Goal: Task Accomplishment & Management: Use online tool/utility

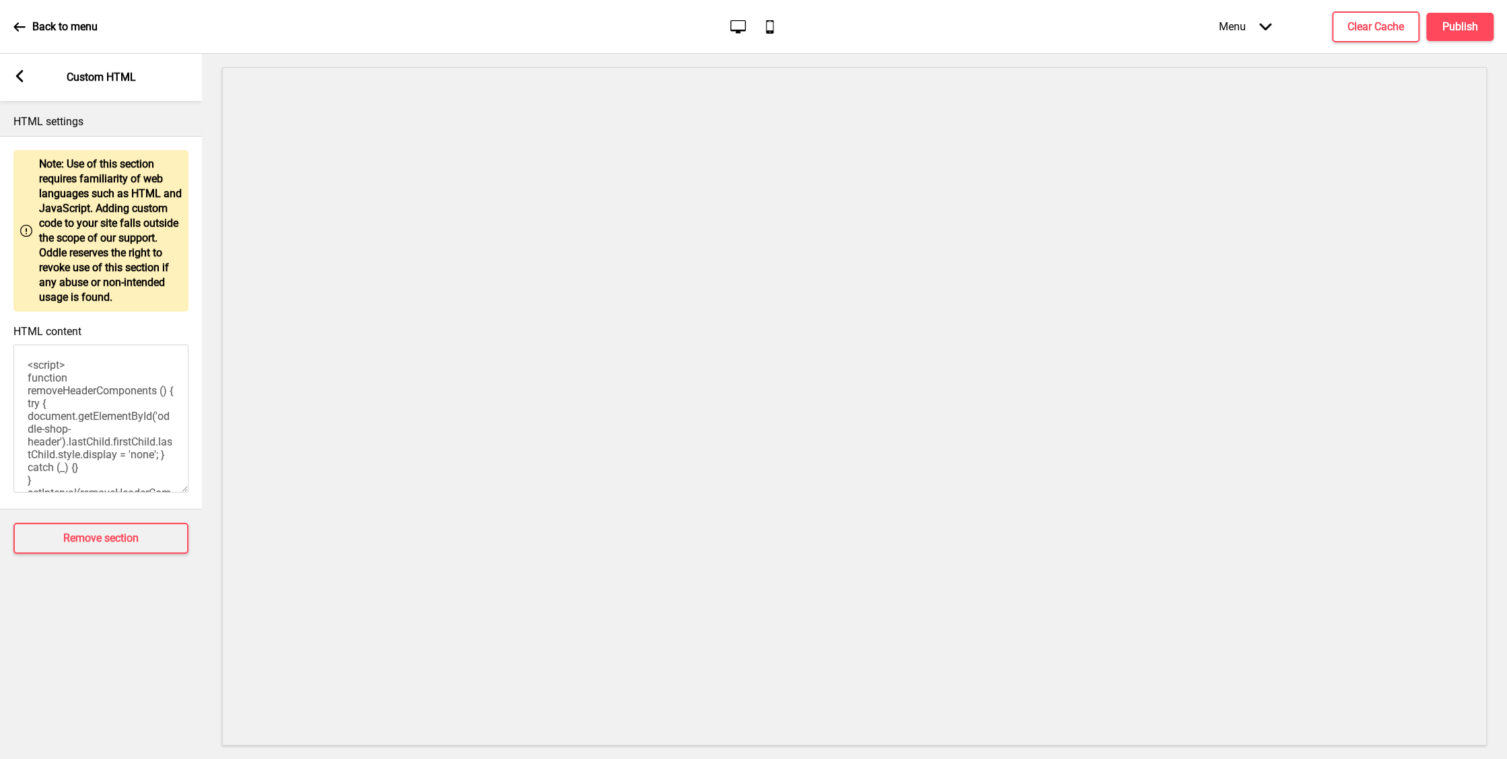
scroll to position [55, 0]
click at [23, 79] on rect at bounding box center [19, 76] width 12 height 12
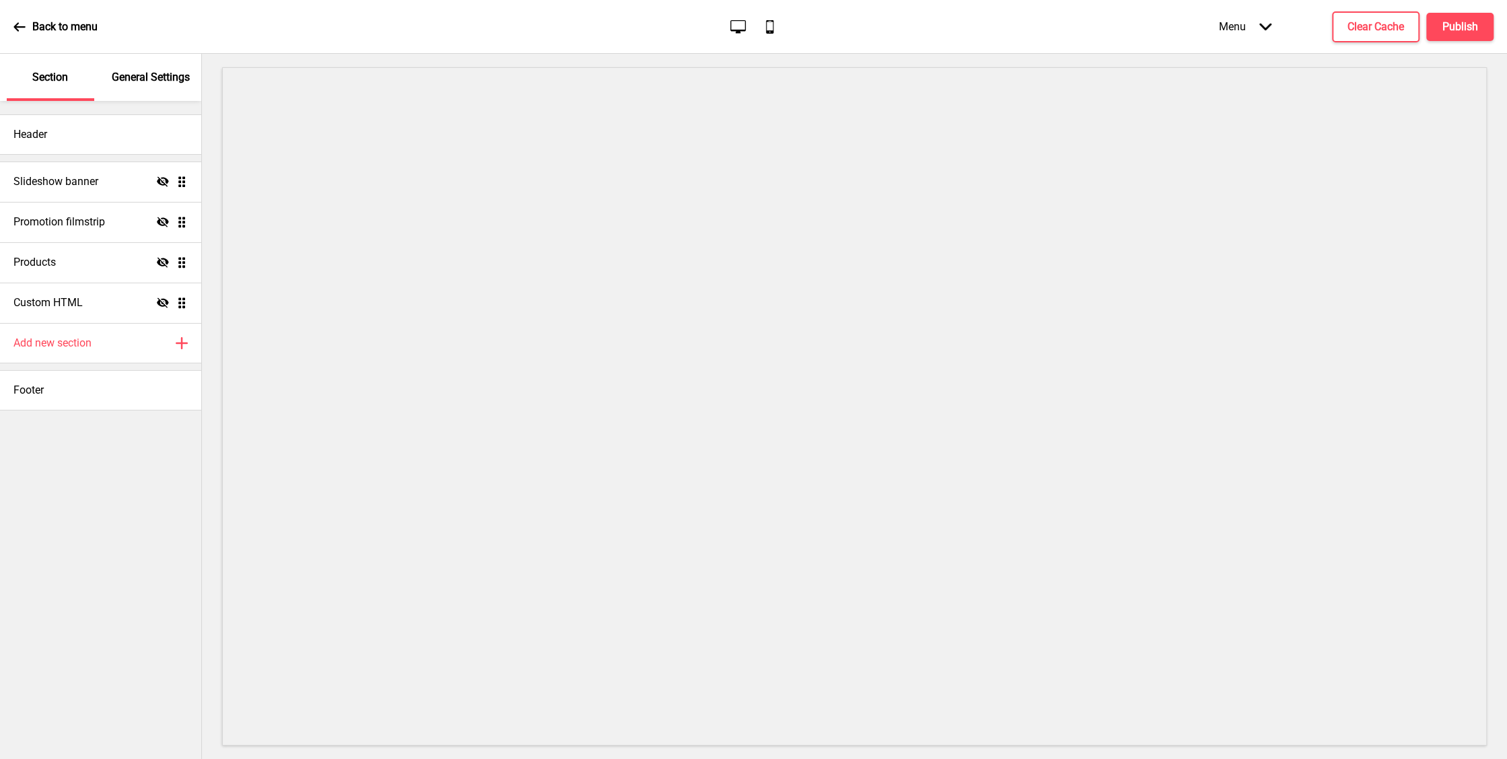
click at [1244, 25] on div "Menu Arrow down" at bounding box center [1245, 27] width 79 height 40
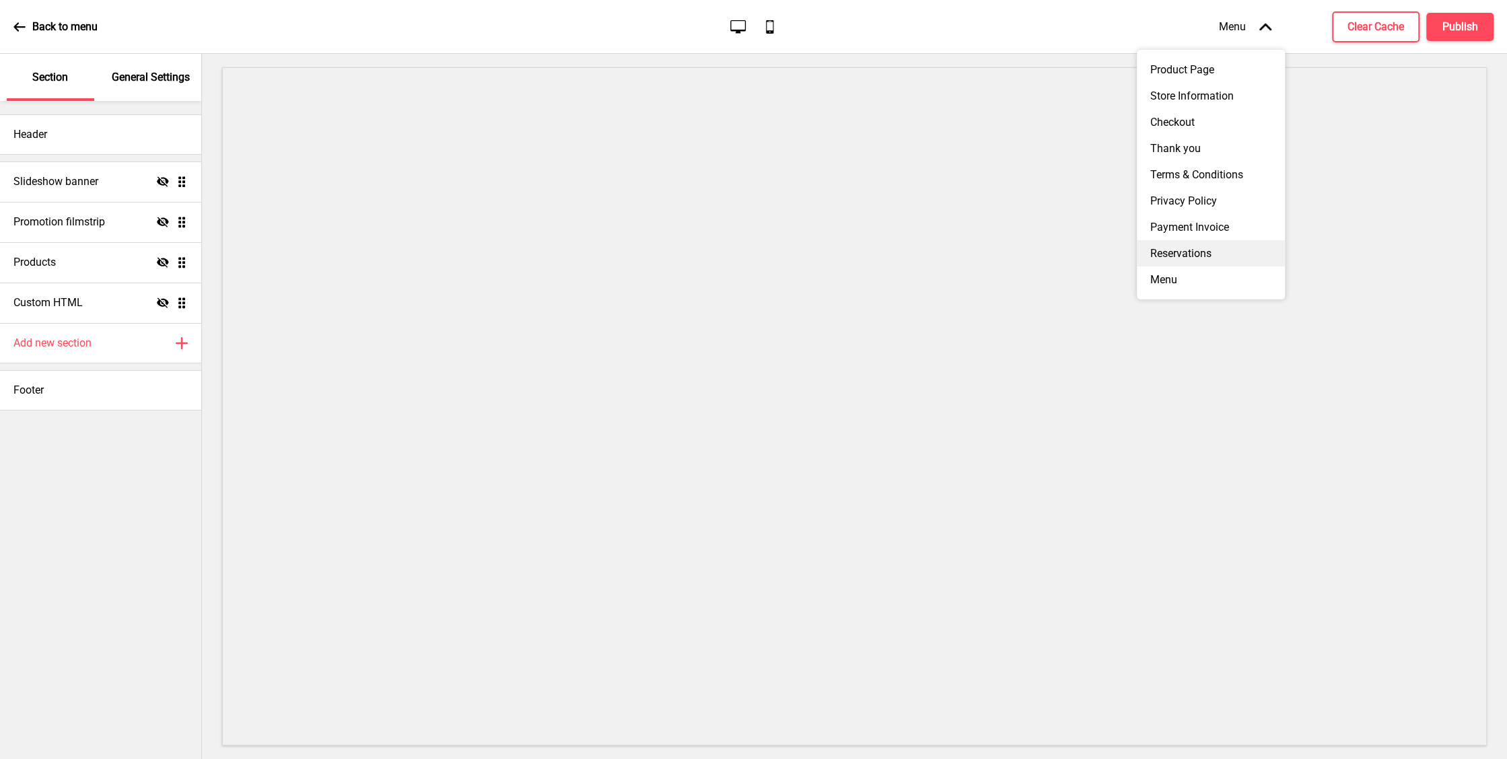
click at [1198, 246] on div "Reservations" at bounding box center [1211, 253] width 148 height 26
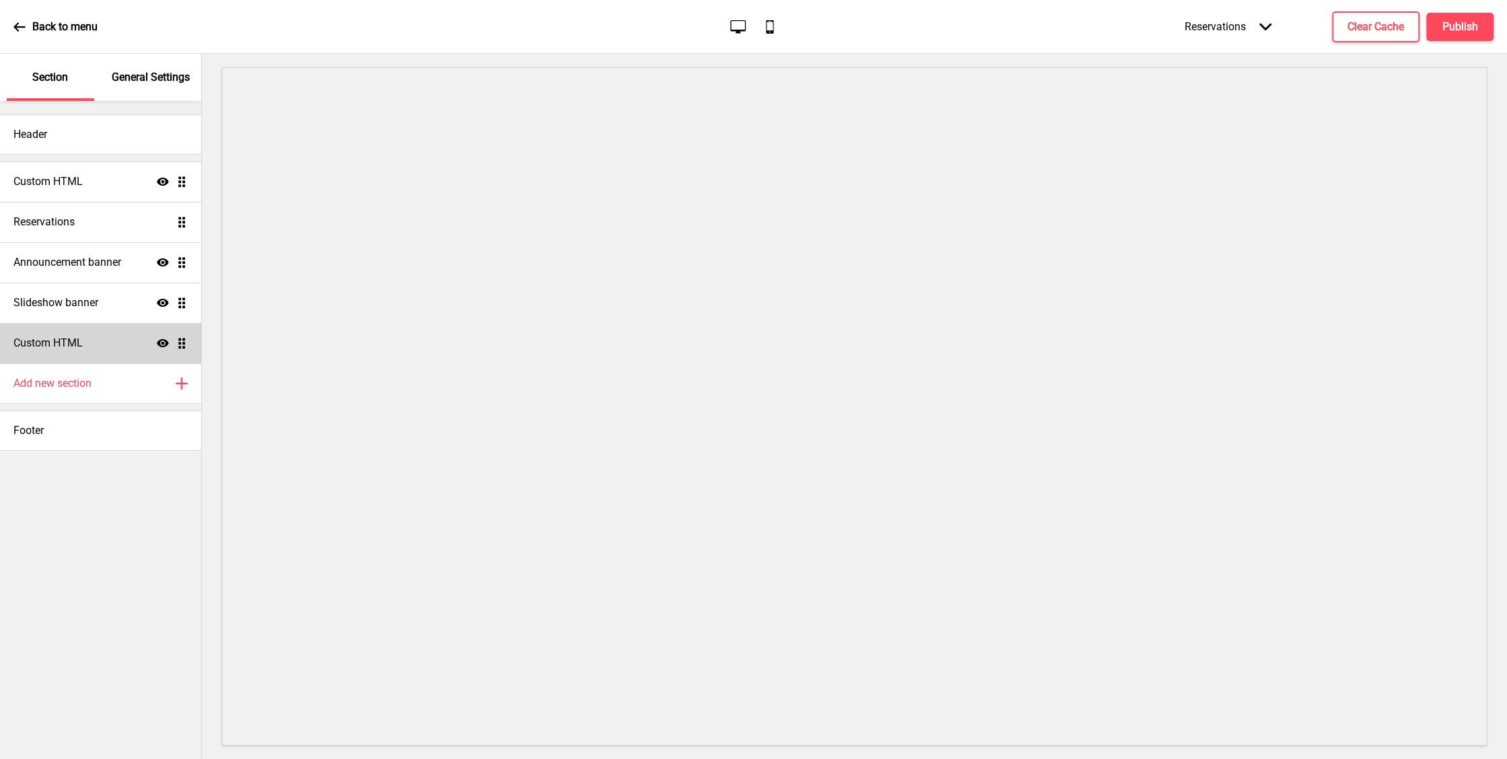
click at [77, 330] on div "Custom HTML Show Drag" at bounding box center [100, 343] width 201 height 40
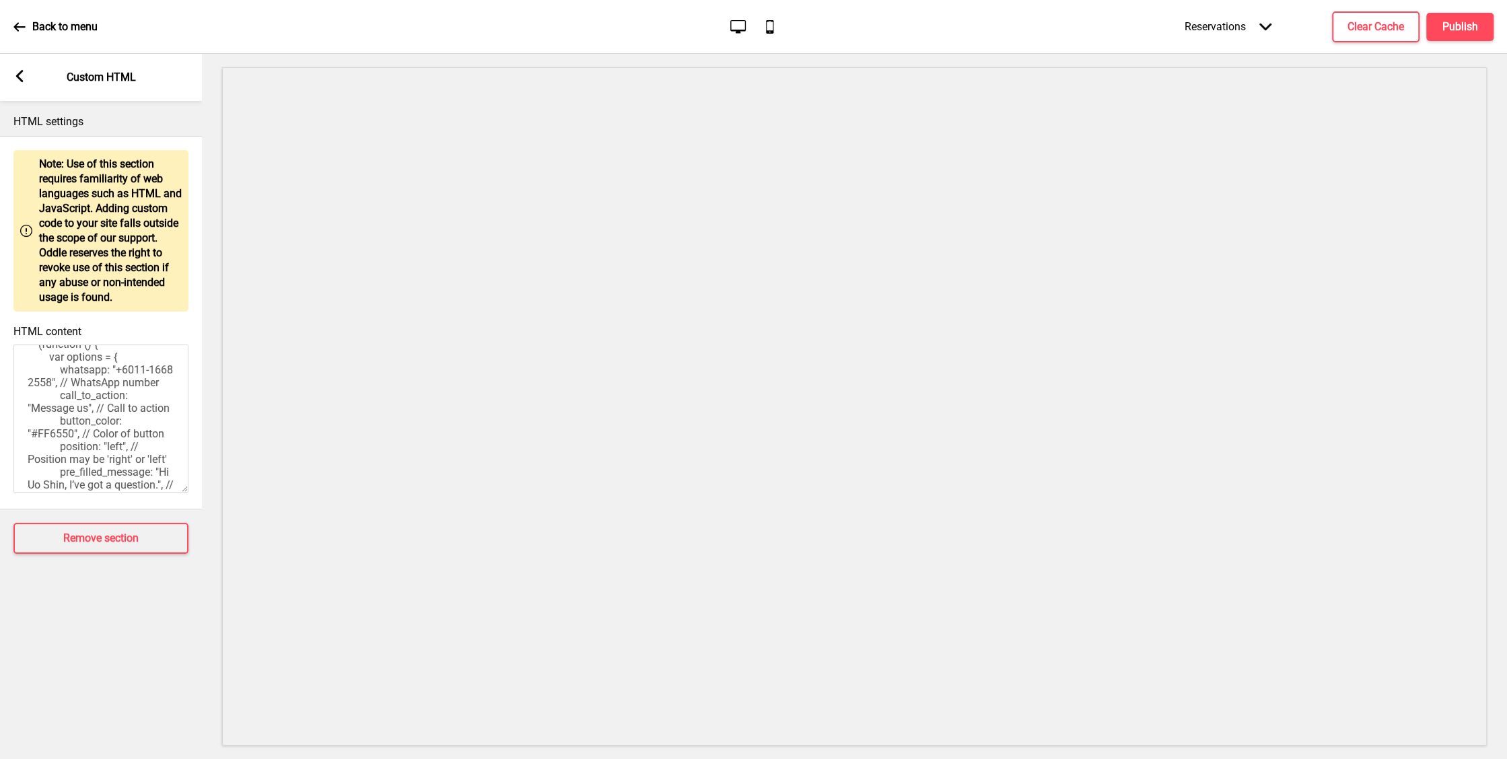
scroll to position [137, 0]
click at [139, 380] on textarea "<!DOCTYPE html> <html> <head> </head> <body> <!-- [DOMAIN_NAME] widget --> <scr…" at bounding box center [100, 419] width 175 height 148
click at [146, 377] on textarea "<!DOCTYPE html> <html> <head> </head> <body> <!-- [DOMAIN_NAME] widget --> <scr…" at bounding box center [100, 419] width 175 height 148
click at [48, 391] on textarea "<!DOCTYPE html> <html> <head> </head> <body> <!-- [DOMAIN_NAME] widget --> <scr…" at bounding box center [100, 419] width 175 height 148
click at [75, 389] on textarea "<!DOCTYPE html> <html> <head> </head> <body> <!-- [DOMAIN_NAME] widget --> <scr…" at bounding box center [100, 419] width 175 height 148
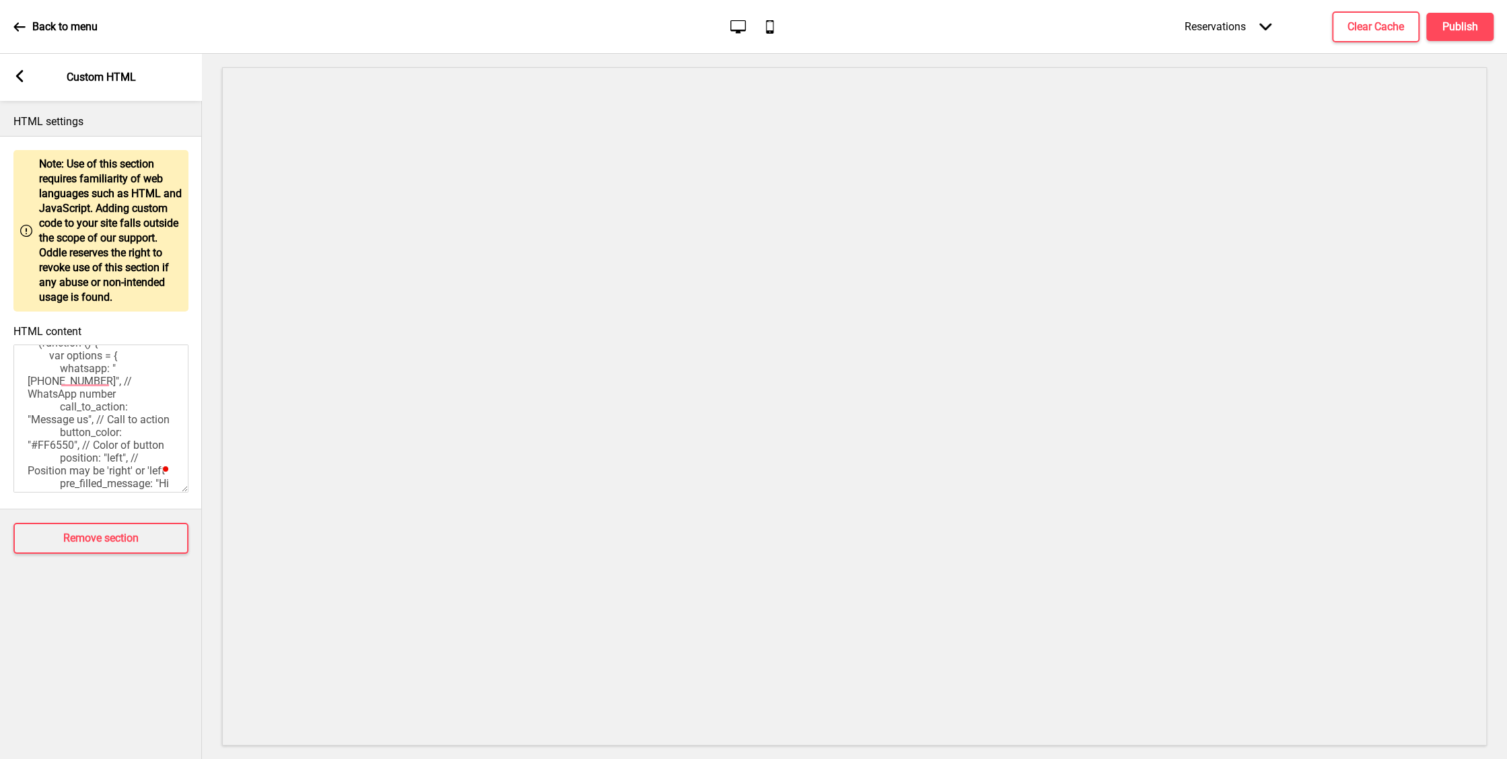
click at [29, 393] on textarea "<!DOCTYPE html> <html> <head> </head> <body> <!-- [DOMAIN_NAME] widget --> <scr…" at bounding box center [100, 419] width 175 height 148
type textarea "<!DOCTYPE html> <html> <head> </head> <body> <!-- [DOMAIN_NAME] widget --> <scr…"
click at [1470, 41] on div "Reservations Arrow down Product Page Store Information Checkout Thank you Terms…" at bounding box center [1312, 27] width 363 height 40
click at [1454, 28] on h4 "Publish" at bounding box center [1461, 27] width 36 height 15
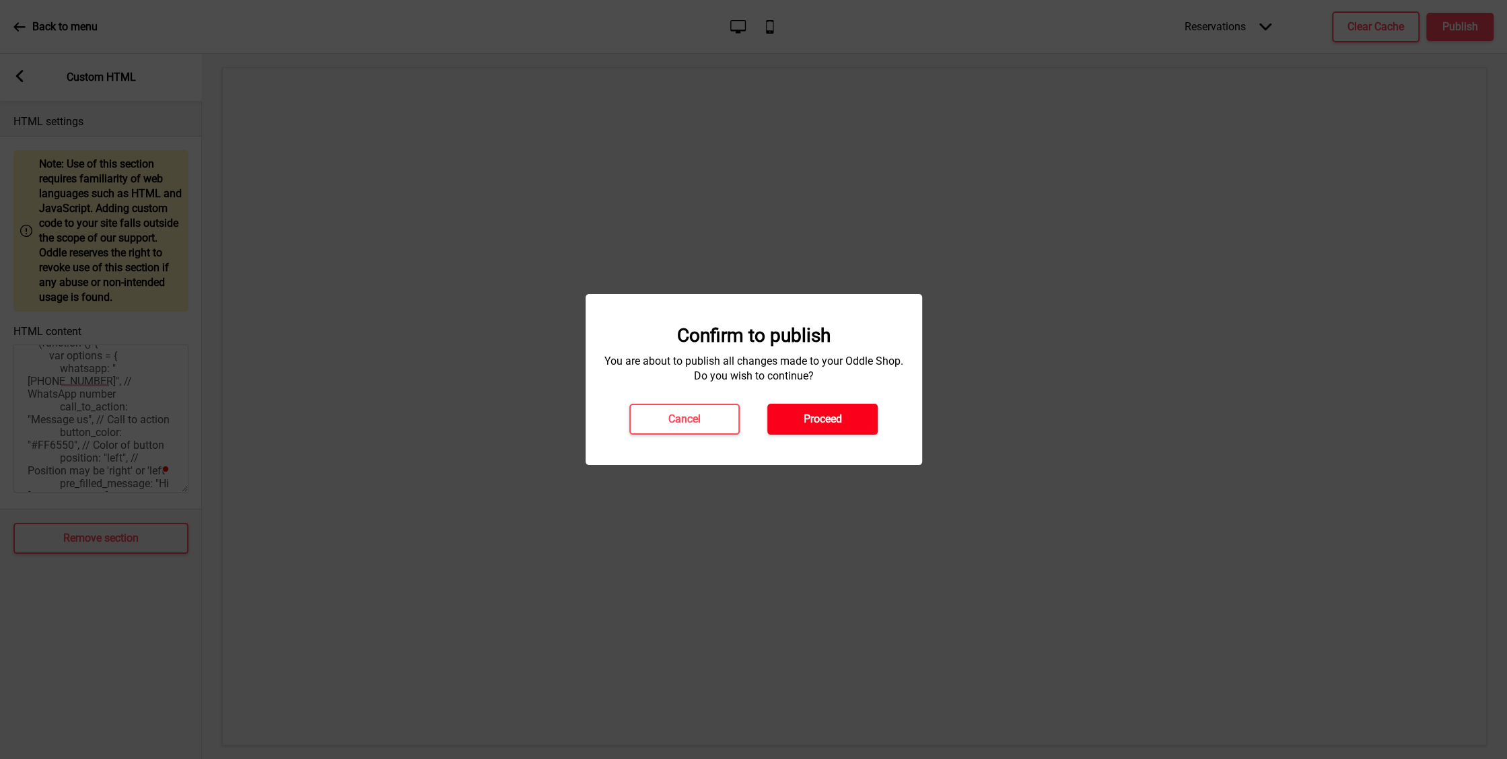
click at [799, 422] on button "Proceed" at bounding box center [823, 419] width 110 height 31
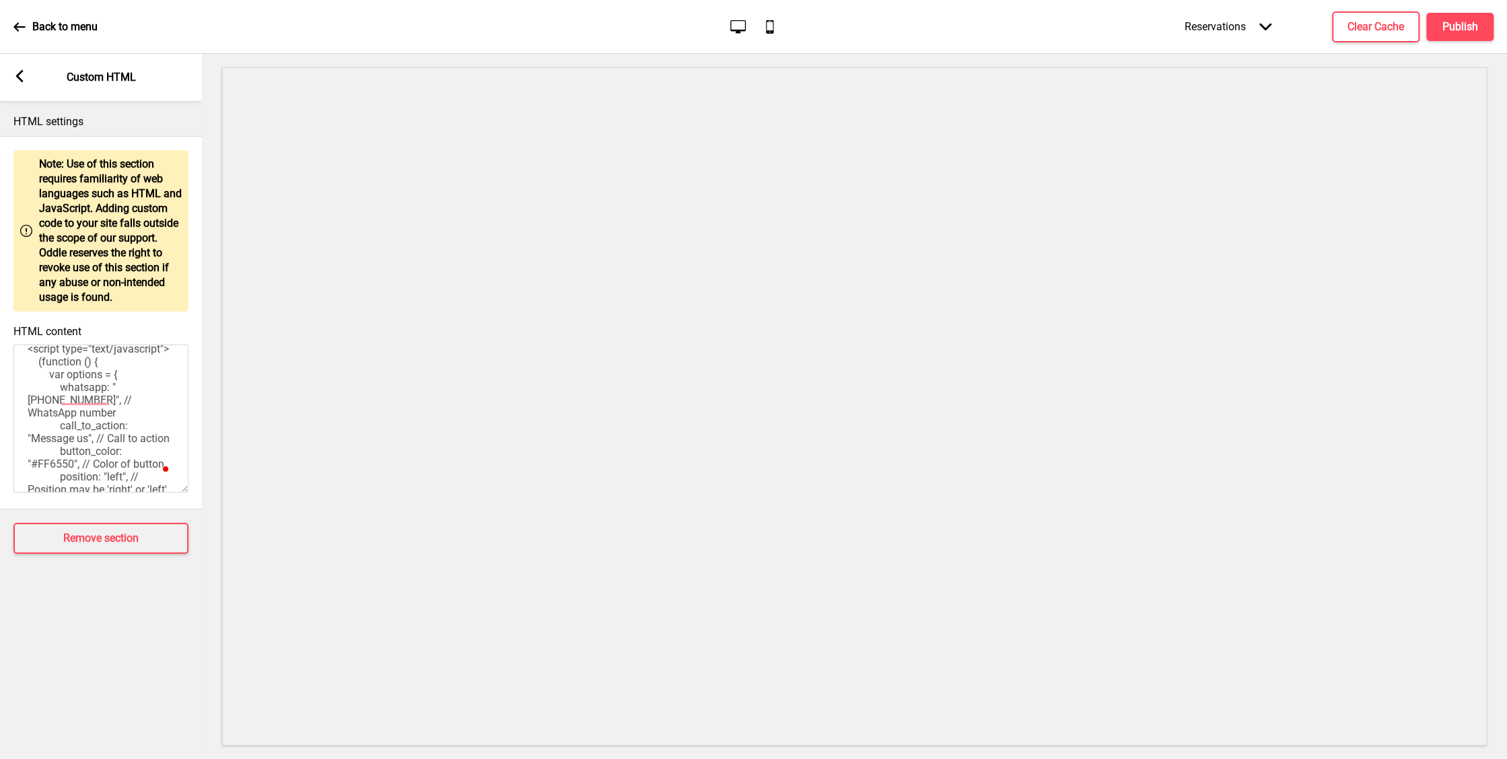
scroll to position [0, 0]
click at [1458, 14] on button "Publish" at bounding box center [1460, 27] width 67 height 28
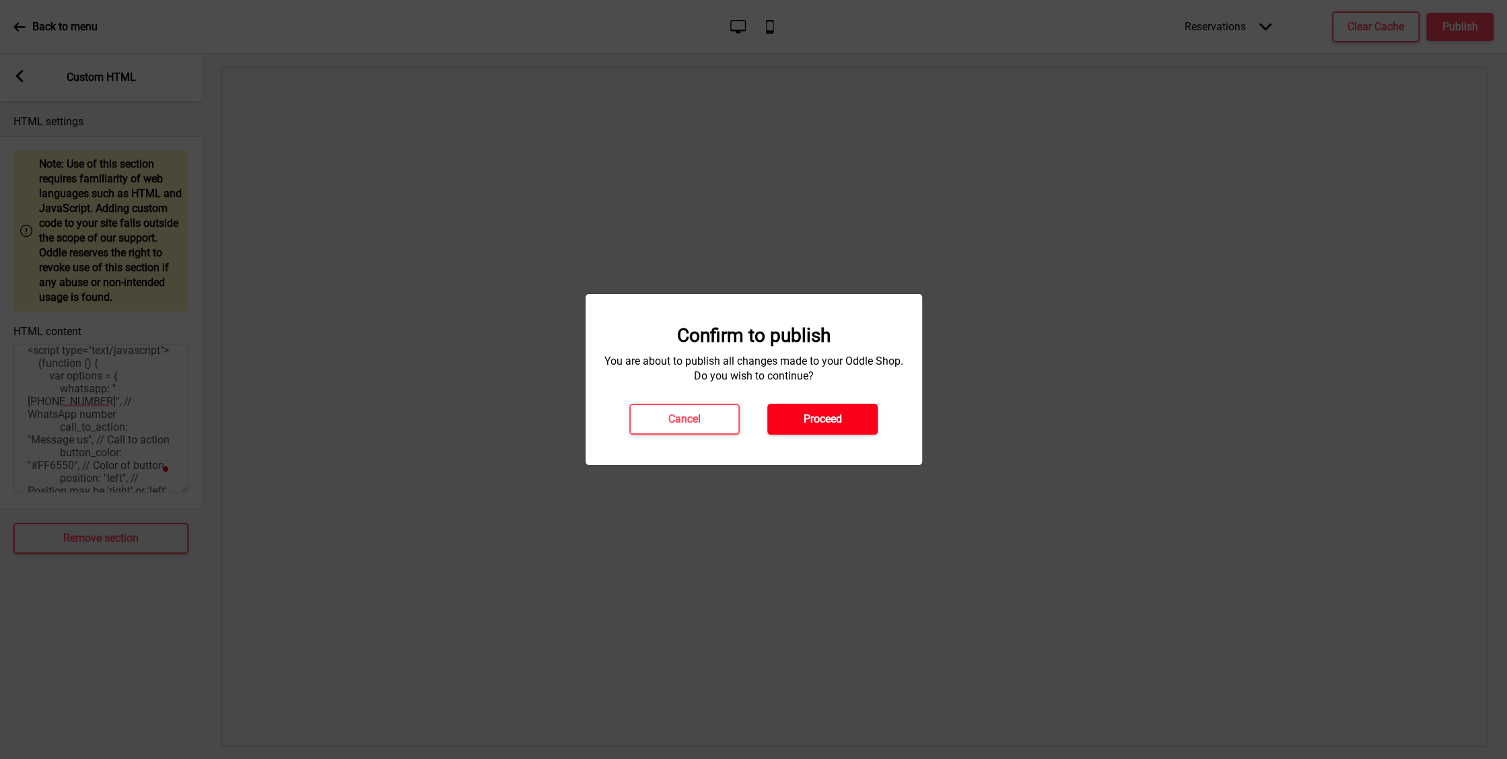
click at [781, 409] on button "Proceed" at bounding box center [823, 419] width 110 height 31
